Goal: Navigation & Orientation: Find specific page/section

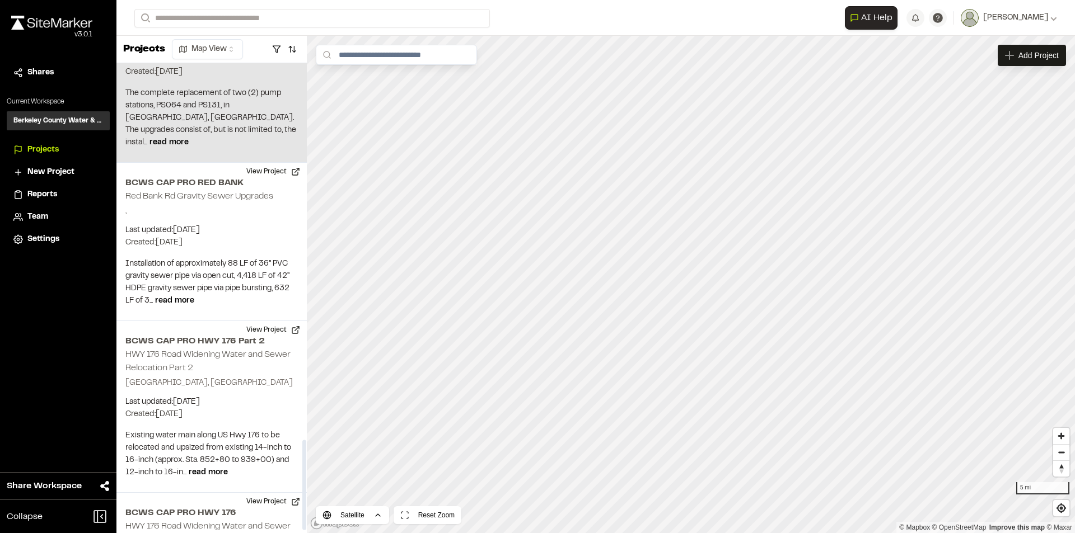
scroll to position [1976, 0]
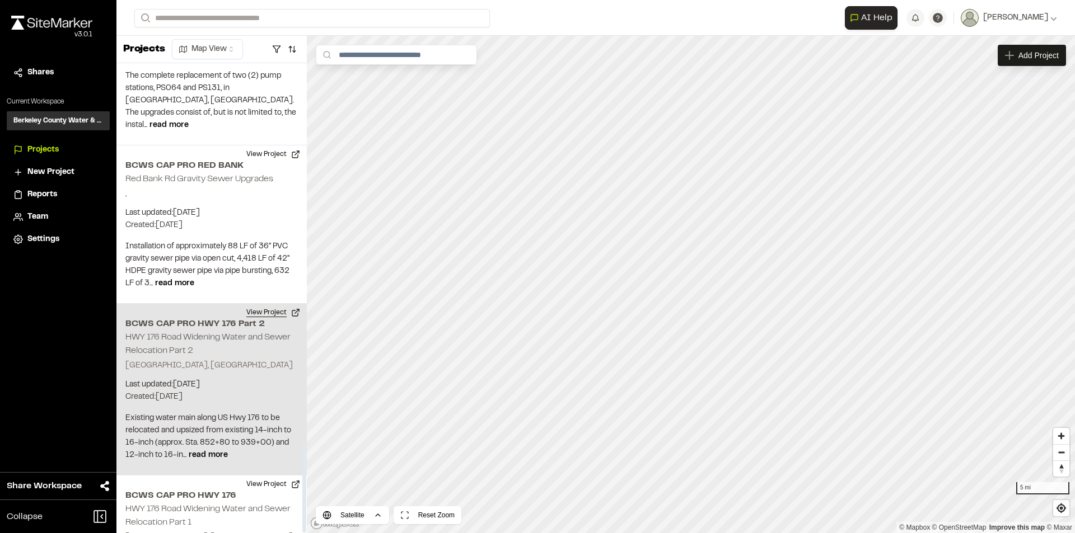
click at [270, 304] on button "View Project" at bounding box center [273, 313] width 67 height 18
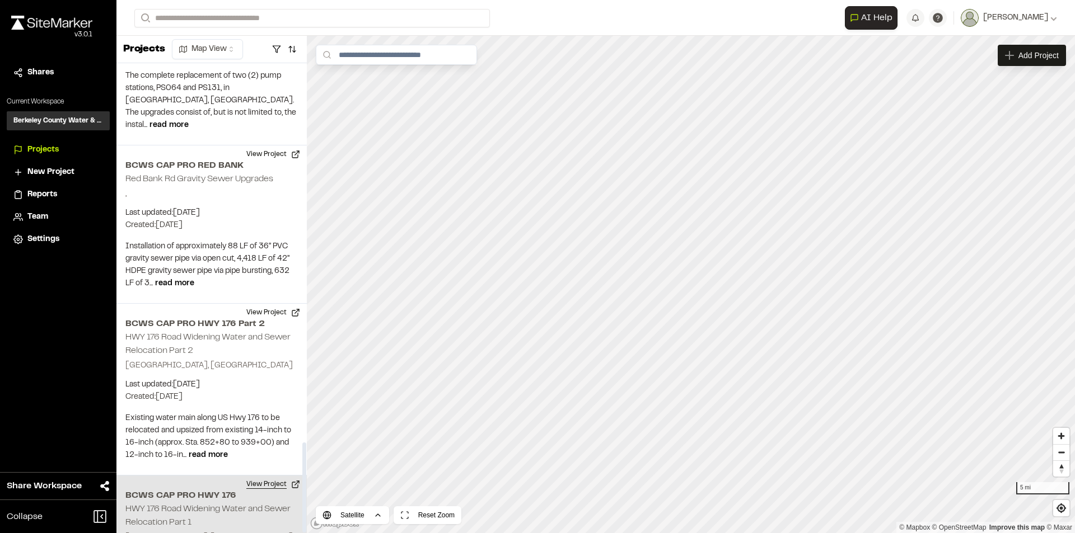
click at [271, 476] on button "View Project" at bounding box center [273, 485] width 67 height 18
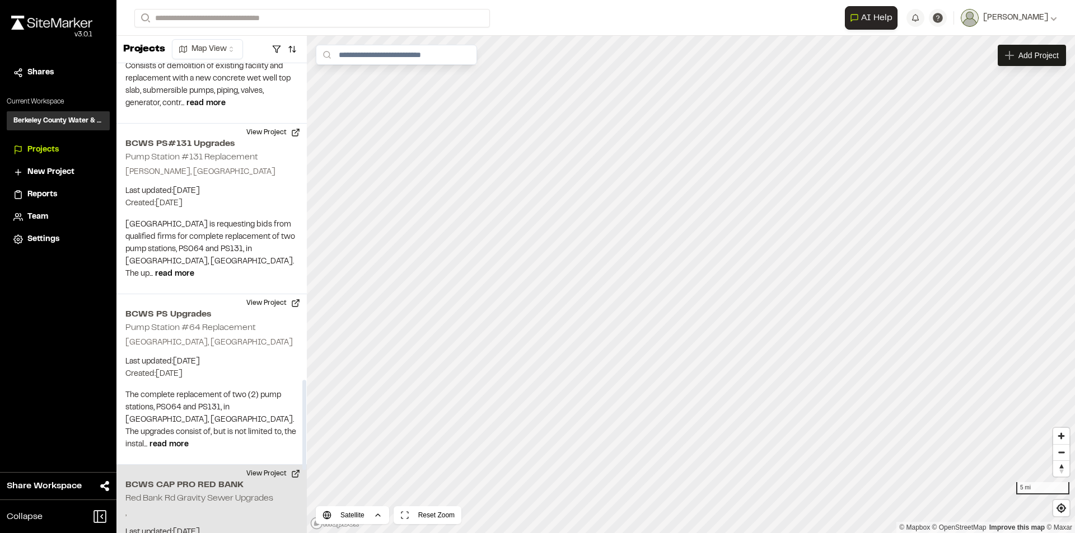
scroll to position [1641, 0]
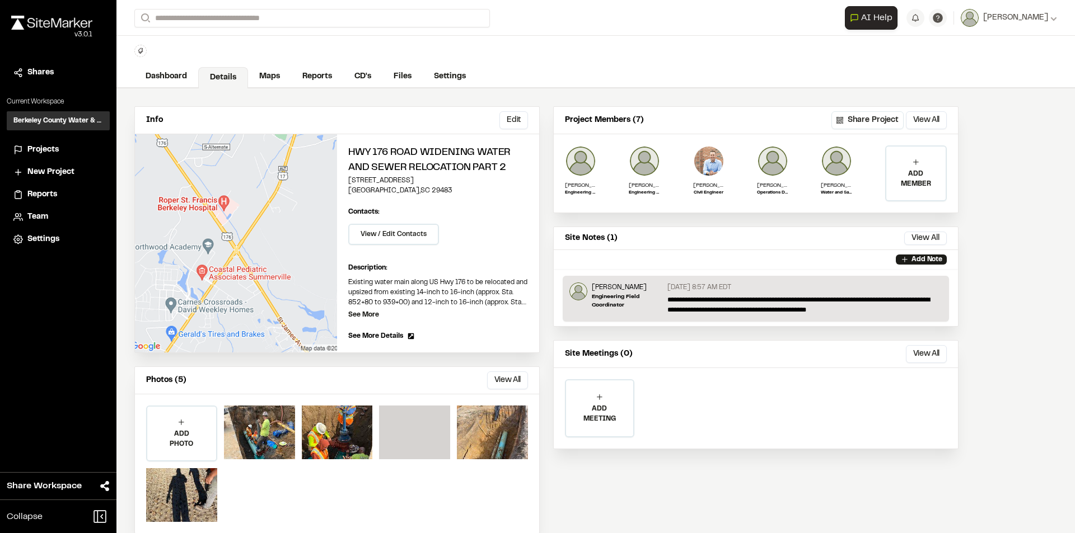
scroll to position [41, 0]
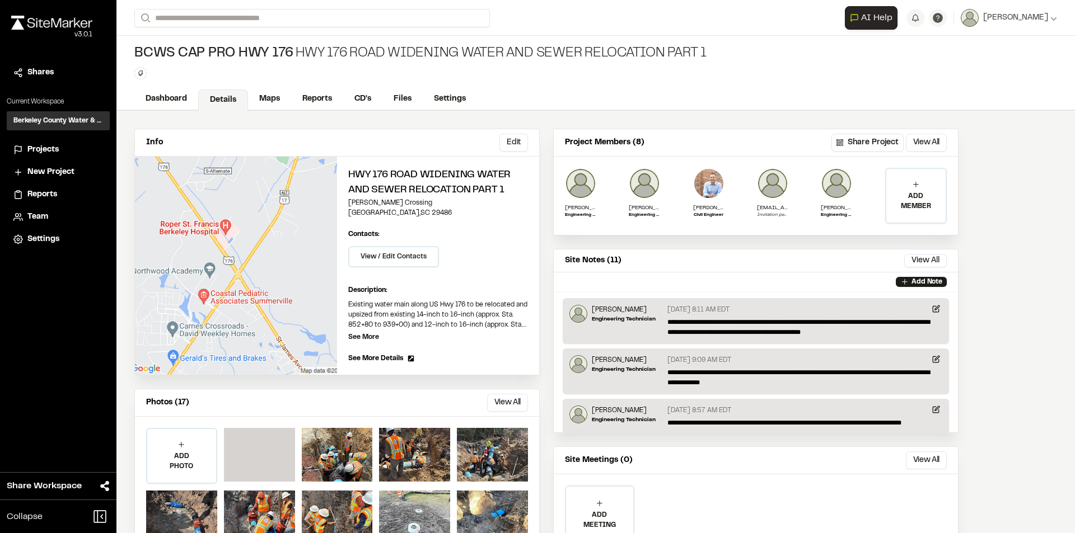
scroll to position [54, 0]
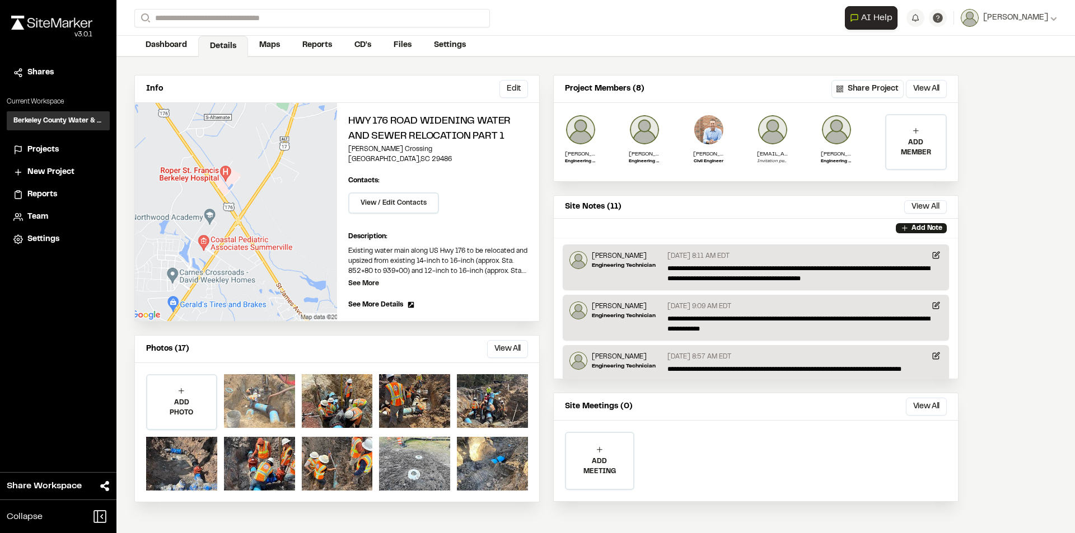
click at [276, 400] on div at bounding box center [259, 401] width 71 height 54
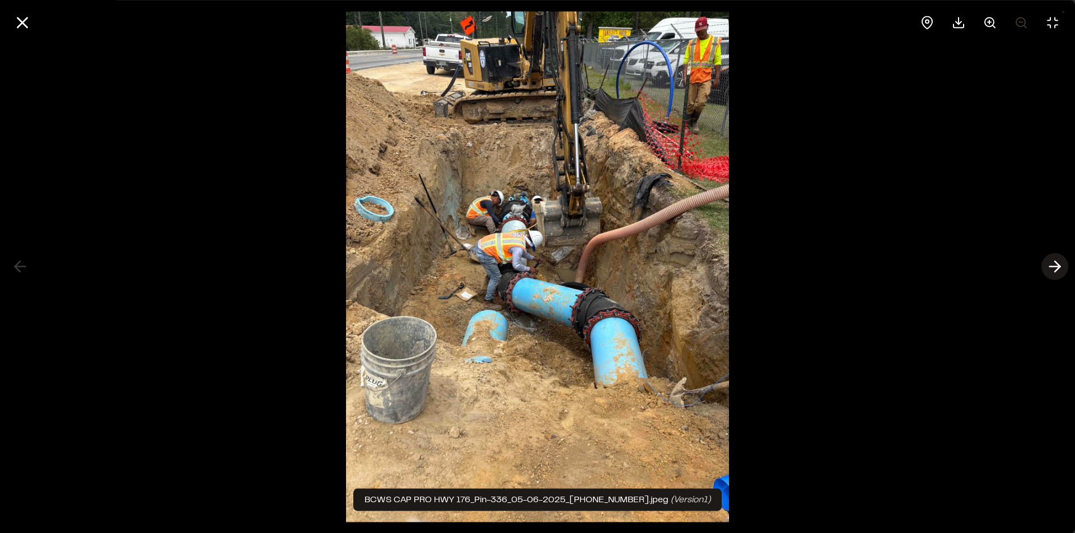
click at [1057, 273] on icon at bounding box center [1055, 266] width 18 height 19
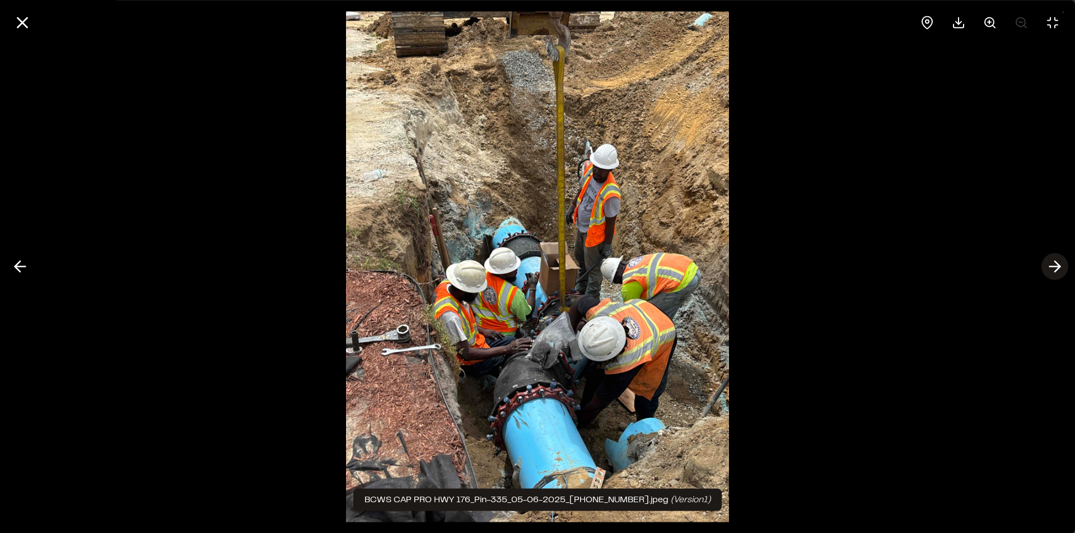
click at [1057, 273] on icon at bounding box center [1055, 266] width 18 height 19
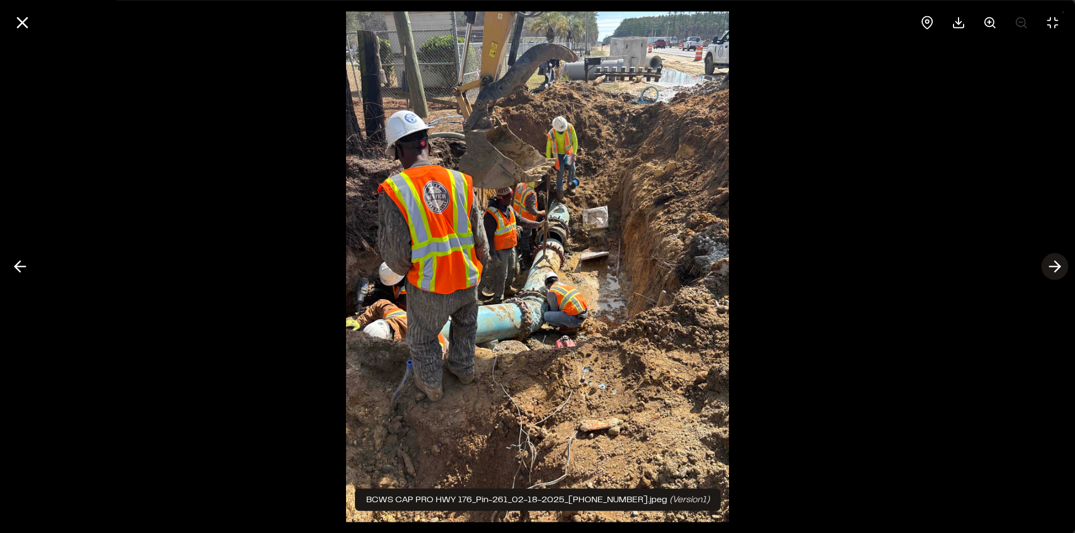
click at [1057, 273] on icon at bounding box center [1055, 266] width 18 height 19
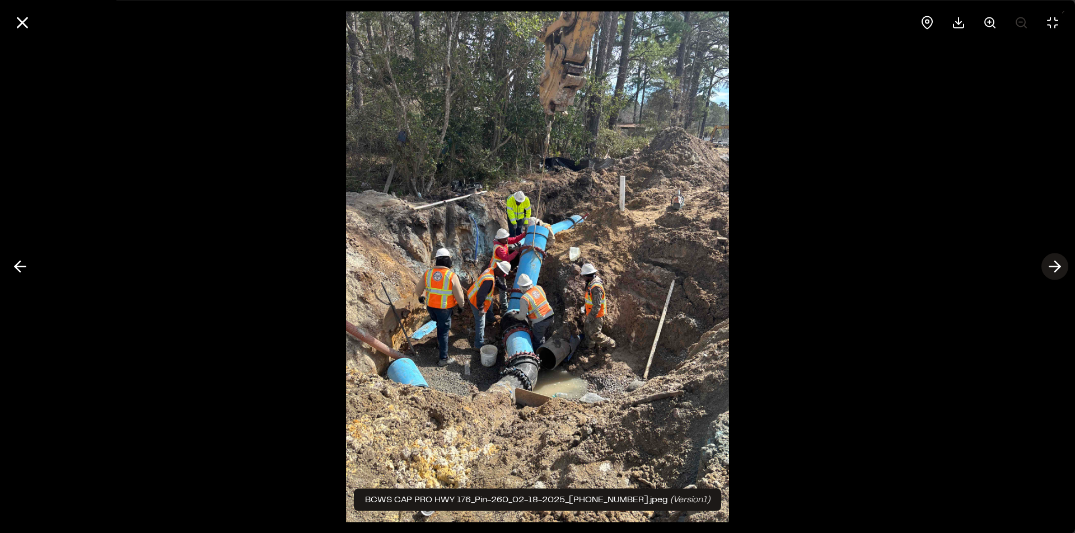
click at [1057, 273] on icon at bounding box center [1055, 266] width 18 height 19
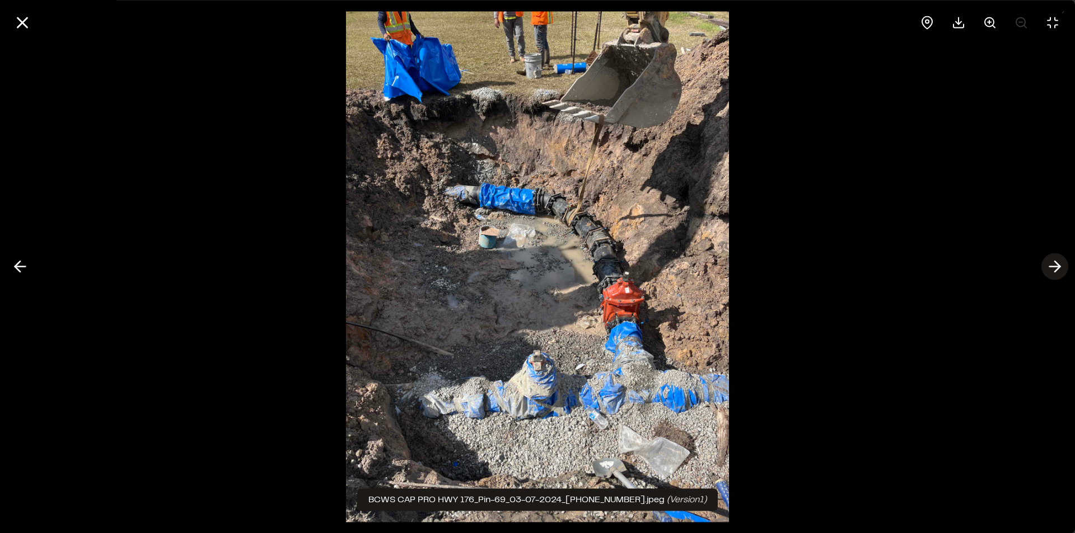
click at [1057, 273] on icon at bounding box center [1055, 266] width 18 height 19
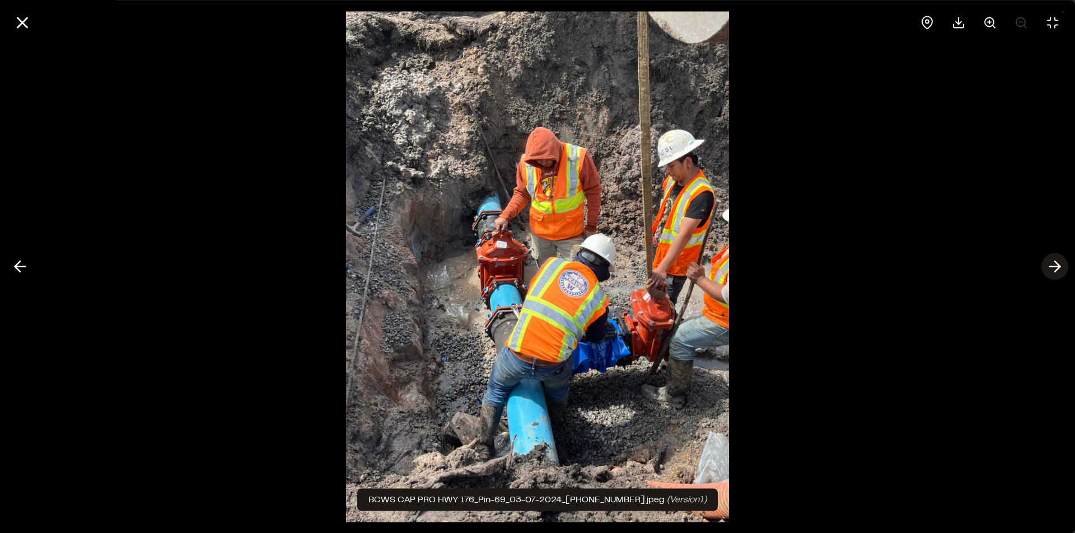
click at [1057, 273] on icon at bounding box center [1055, 266] width 18 height 19
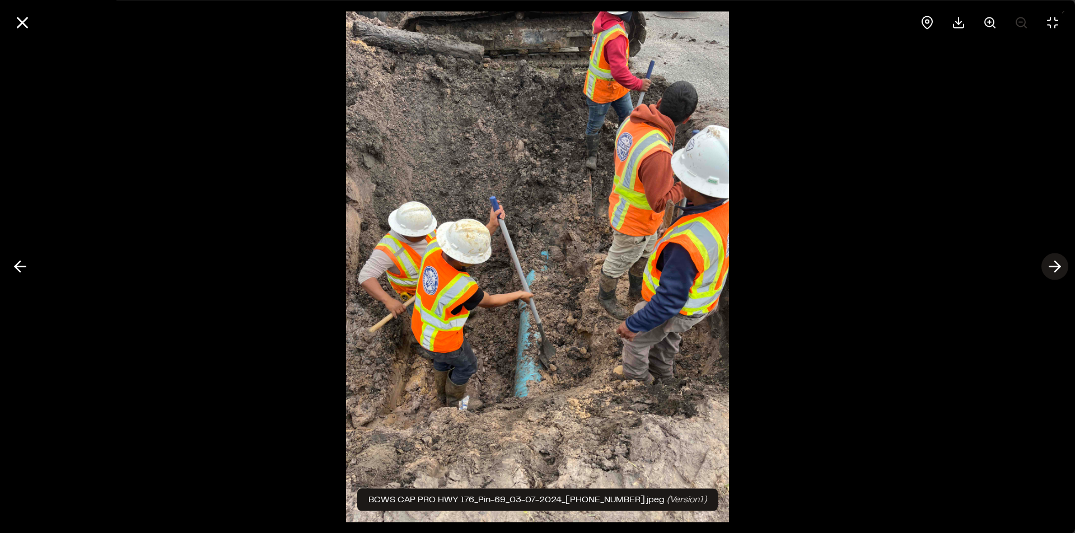
click at [1057, 273] on icon at bounding box center [1055, 266] width 18 height 19
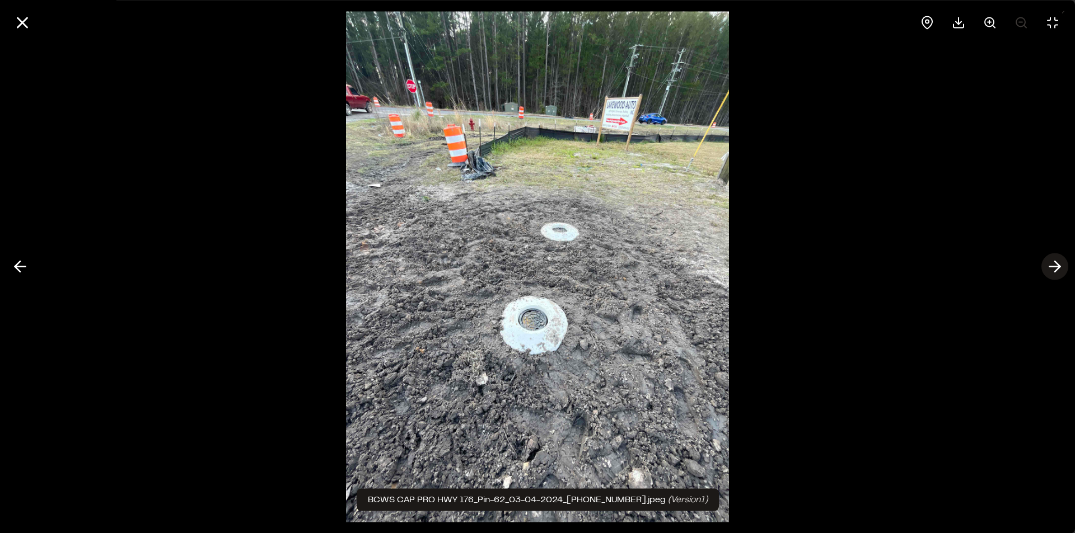
click at [1057, 273] on icon at bounding box center [1055, 266] width 18 height 19
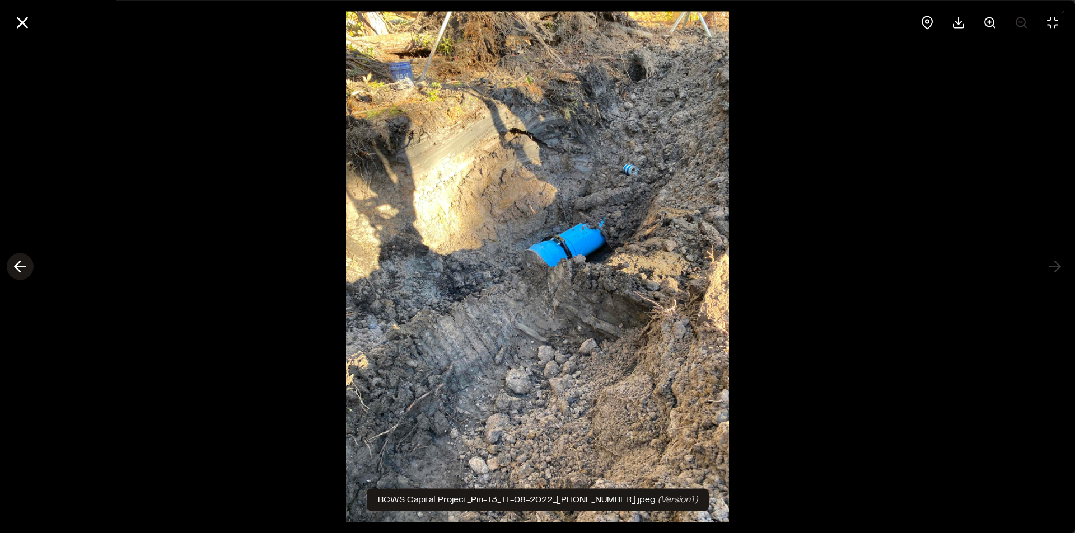
click at [25, 268] on icon at bounding box center [20, 266] width 18 height 19
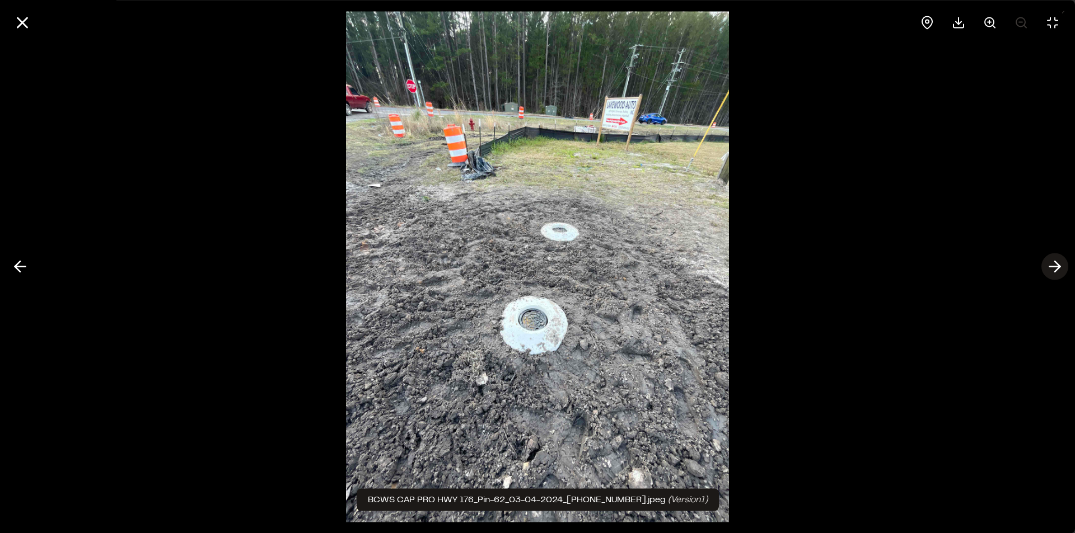
click at [1056, 265] on icon at bounding box center [1055, 266] width 18 height 19
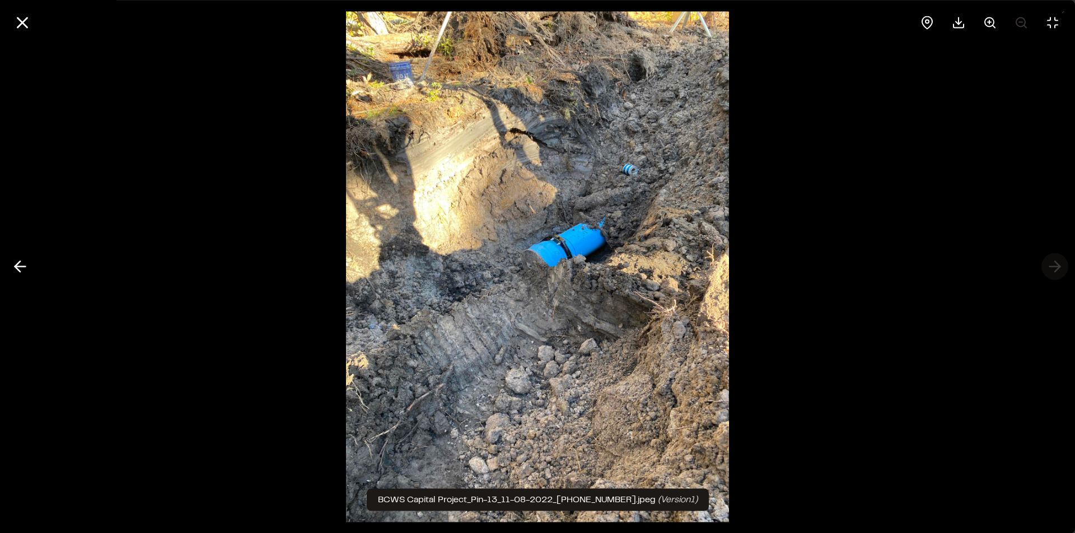
click at [1056, 265] on div at bounding box center [537, 266] width 1075 height 533
